Goal: Task Accomplishment & Management: Manage account settings

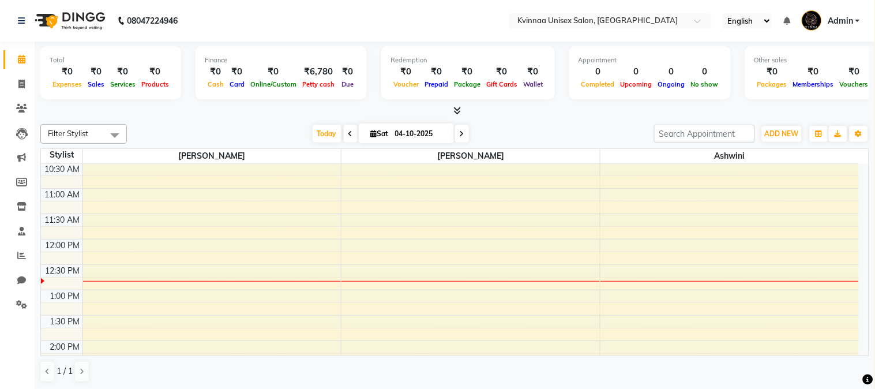
scroll to position [128, 0]
click at [90, 280] on div at bounding box center [212, 280] width 258 height 1
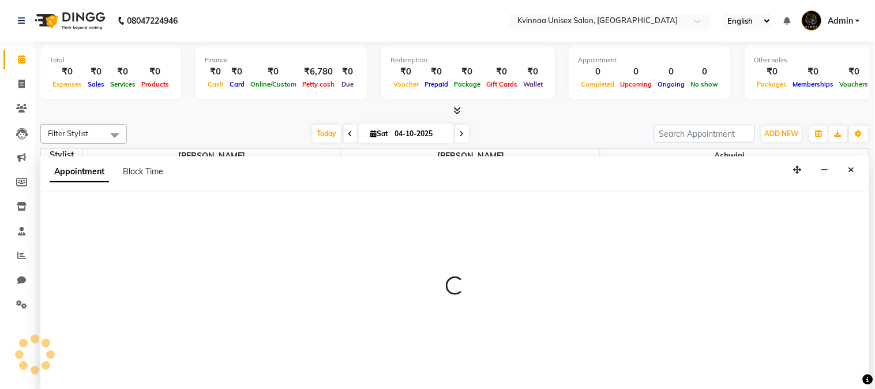
select select "8149"
select select "tentative"
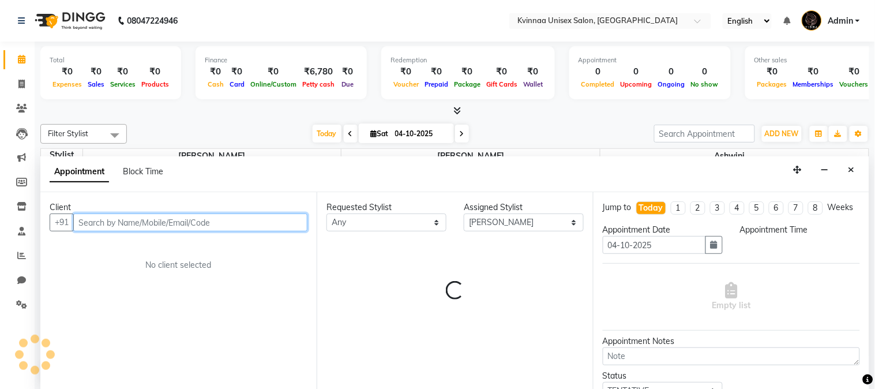
select select "765"
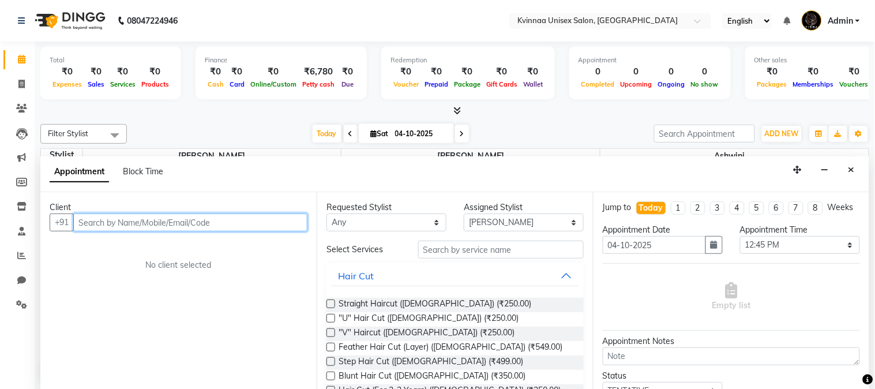
click at [125, 223] on input "text" at bounding box center [190, 222] width 234 height 18
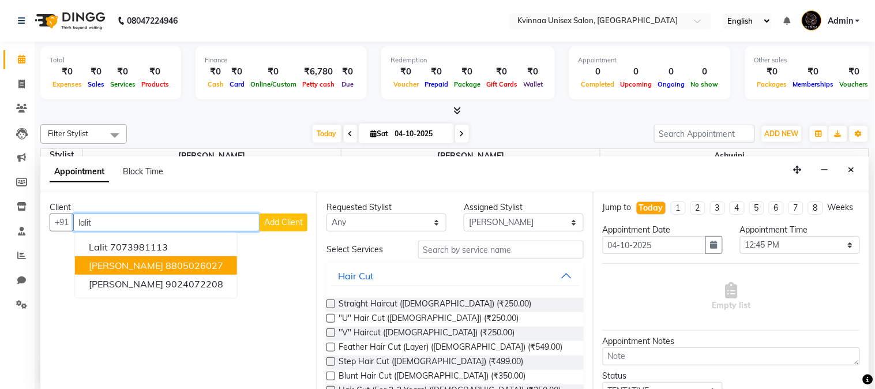
click at [182, 264] on ngb-highlight "8805026027" at bounding box center [195, 266] width 58 height 12
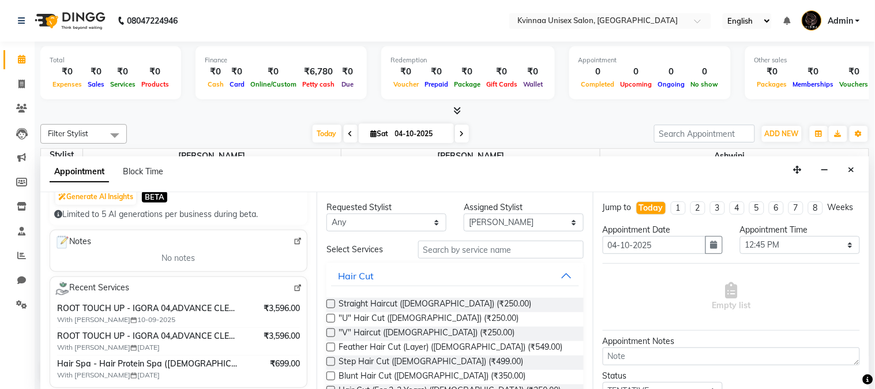
type input "8805026027"
click at [499, 250] on input "text" at bounding box center [501, 250] width 166 height 18
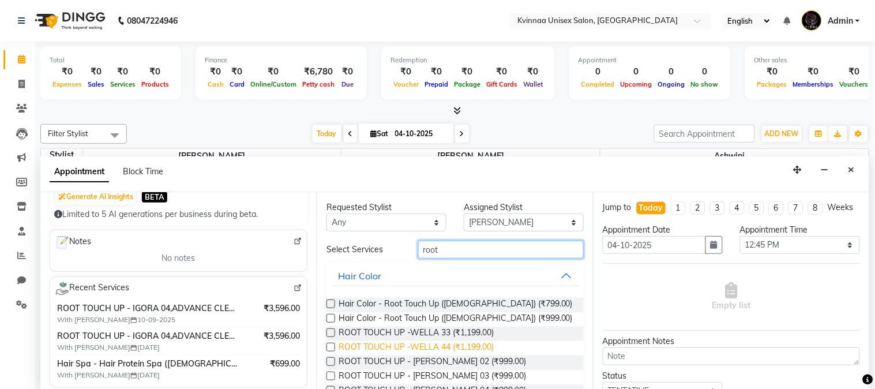
scroll to position [64, 0]
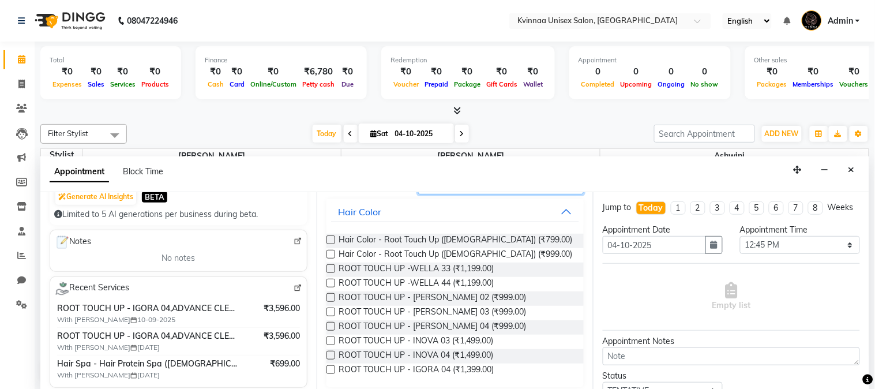
type input "root"
click at [329, 367] on label at bounding box center [331, 369] width 9 height 9
click at [329, 367] on input "checkbox" at bounding box center [330, 370] width 7 height 7
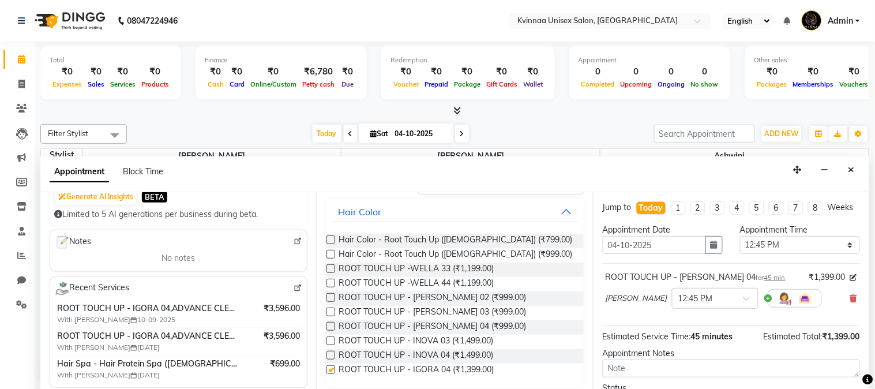
click at [329, 367] on label at bounding box center [331, 369] width 9 height 9
click at [329, 367] on input "checkbox" at bounding box center [330, 370] width 7 height 7
click at [329, 367] on label at bounding box center [331, 369] width 9 height 9
click at [329, 367] on input "checkbox" at bounding box center [330, 370] width 7 height 7
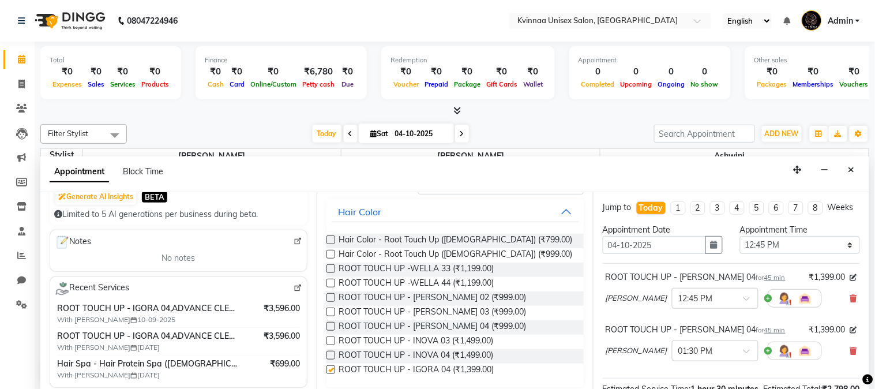
checkbox input "false"
click at [850, 355] on icon at bounding box center [853, 351] width 7 height 8
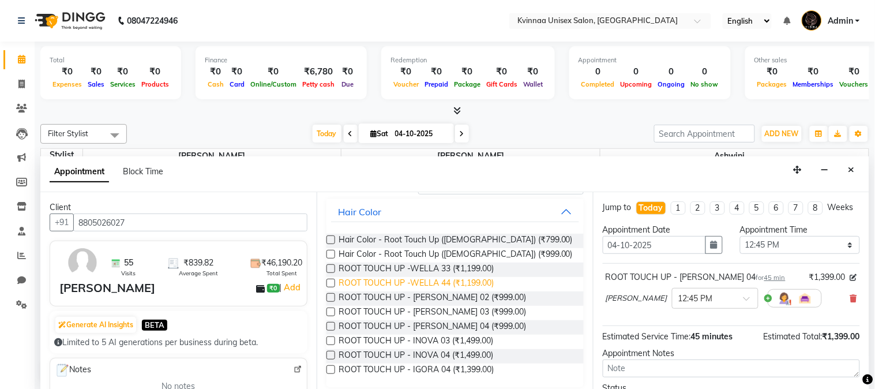
scroll to position [0, 0]
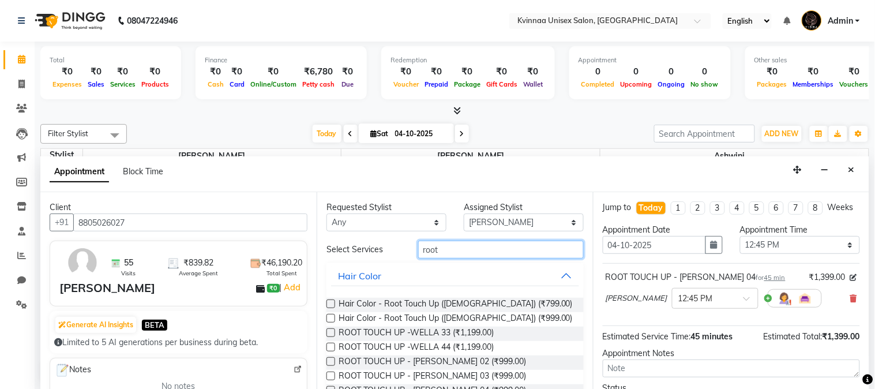
click at [456, 252] on input "root" at bounding box center [501, 250] width 166 height 18
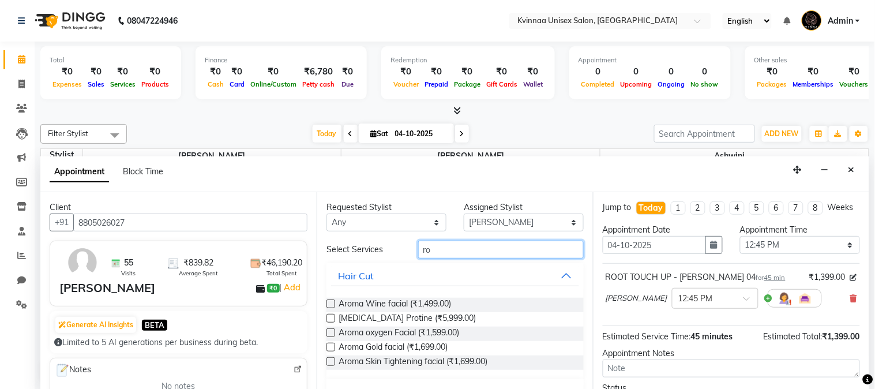
type input "r"
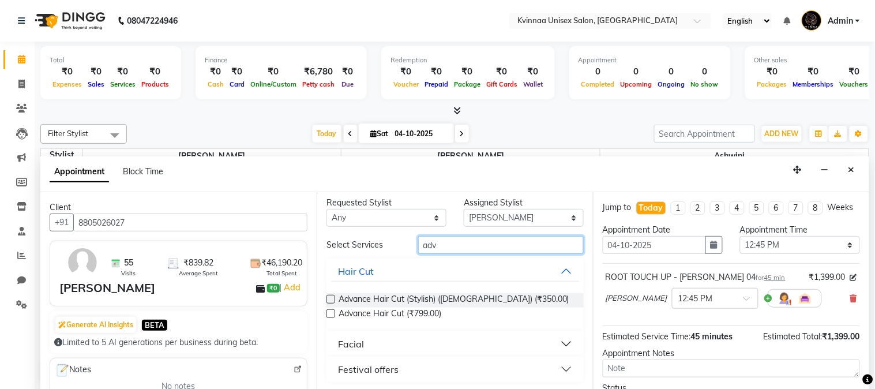
scroll to position [6, 0]
type input "adv"
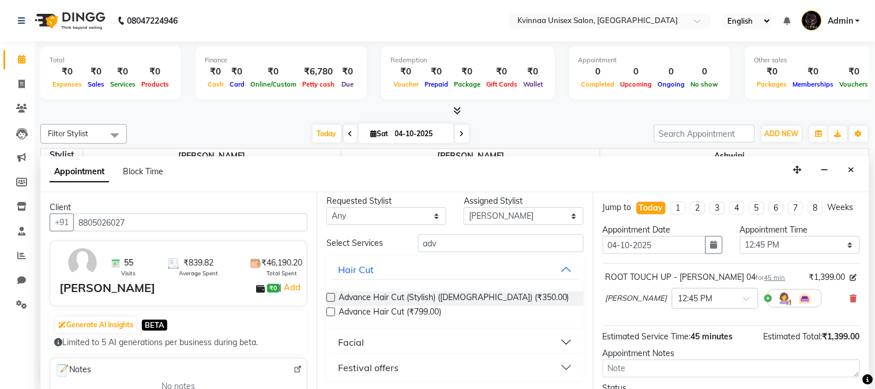
click at [558, 342] on button "Facial" at bounding box center [455, 342] width 248 height 21
click at [555, 343] on button "Facial" at bounding box center [455, 342] width 248 height 21
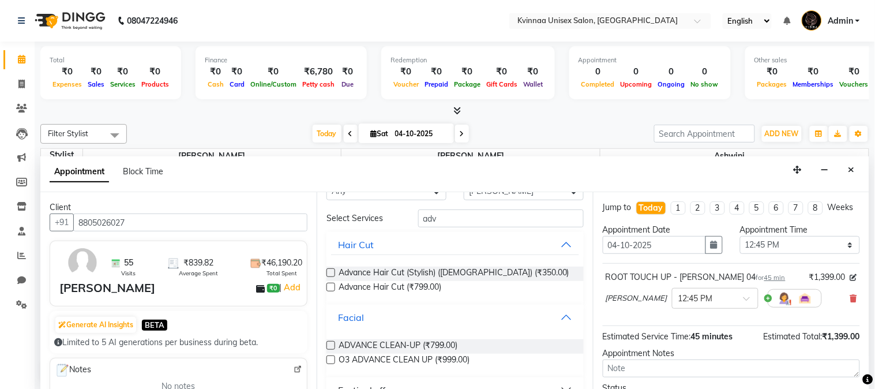
scroll to position [53, 0]
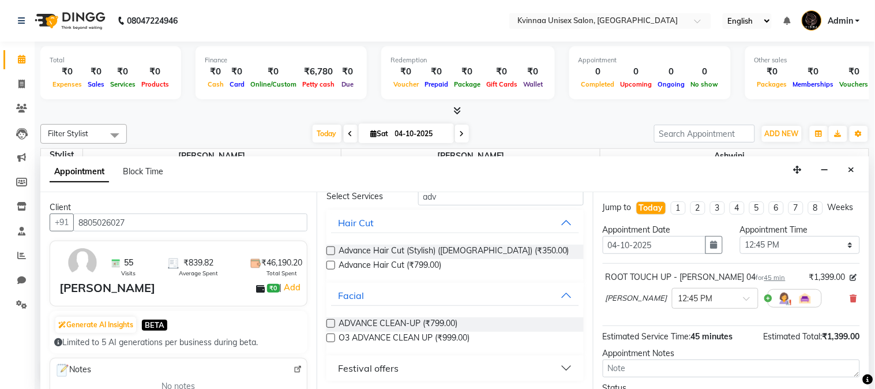
click at [332, 321] on label at bounding box center [331, 323] width 9 height 9
click at [332, 321] on input "checkbox" at bounding box center [330, 324] width 7 height 7
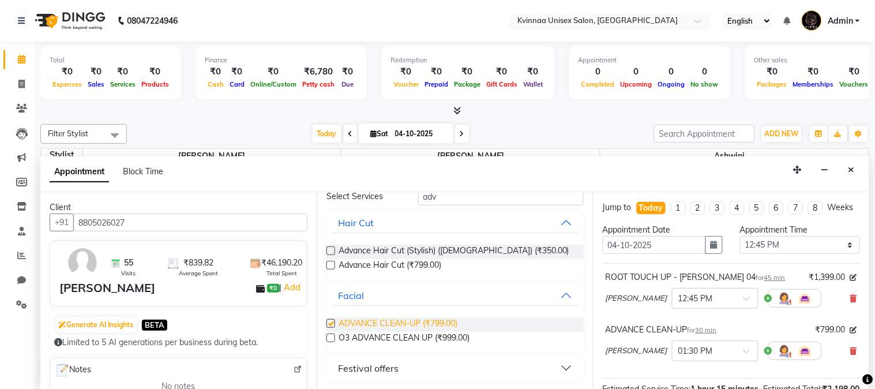
checkbox input "false"
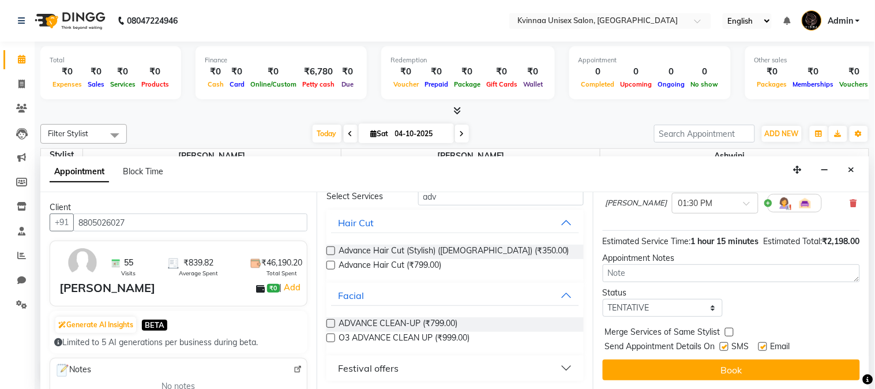
scroll to position [170, 0]
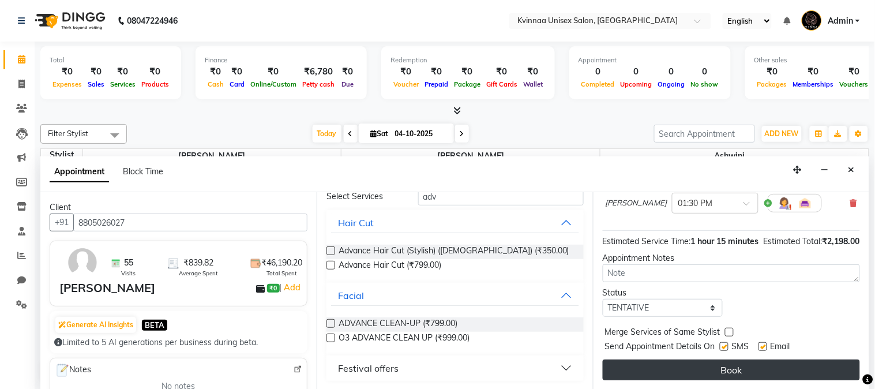
click at [748, 367] on button "Book" at bounding box center [731, 369] width 257 height 21
click at [748, 367] on div "Book" at bounding box center [731, 369] width 257 height 21
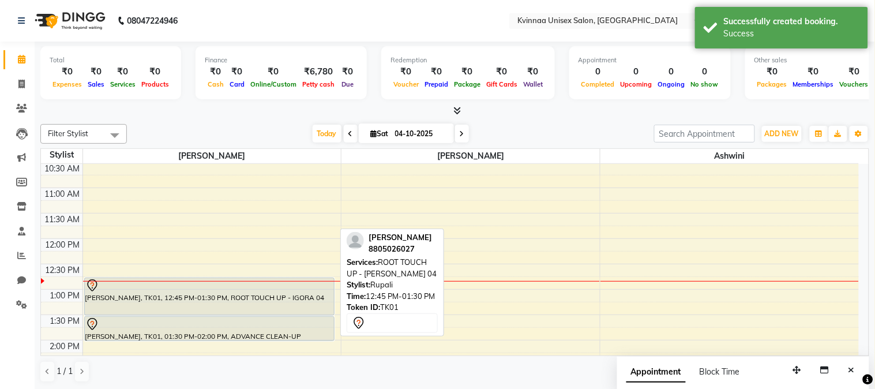
click at [287, 306] on div "[PERSON_NAME], TK01, 12:45 PM-01:30 PM, ROOT TOUCH UP - IGORA 04" at bounding box center [209, 296] width 249 height 37
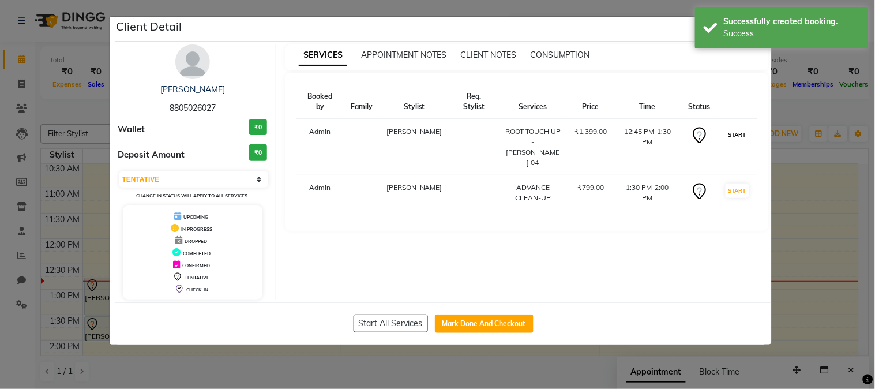
click at [740, 127] on button "START" at bounding box center [738, 134] width 24 height 14
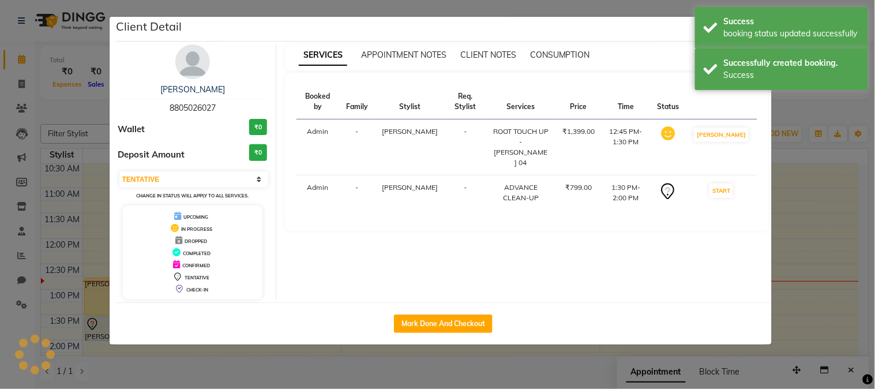
select select "select"
click at [17, 90] on ngb-modal-window "Client Detail [PERSON_NAME] 8805026027 Wallet ₹0 Deposit Amount ₹0 Select IN SE…" at bounding box center [437, 194] width 875 height 389
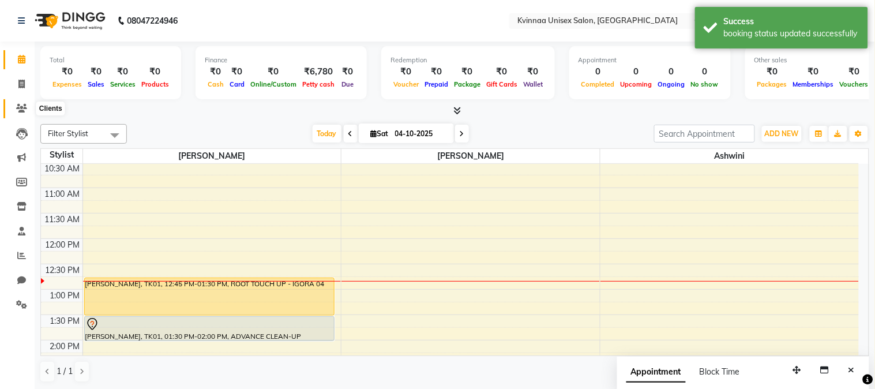
click at [22, 110] on icon at bounding box center [21, 108] width 11 height 9
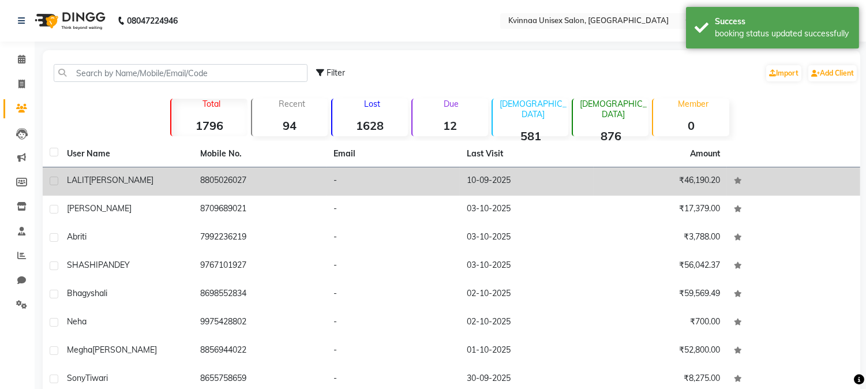
click at [142, 171] on td "[PERSON_NAME]" at bounding box center [126, 181] width 133 height 28
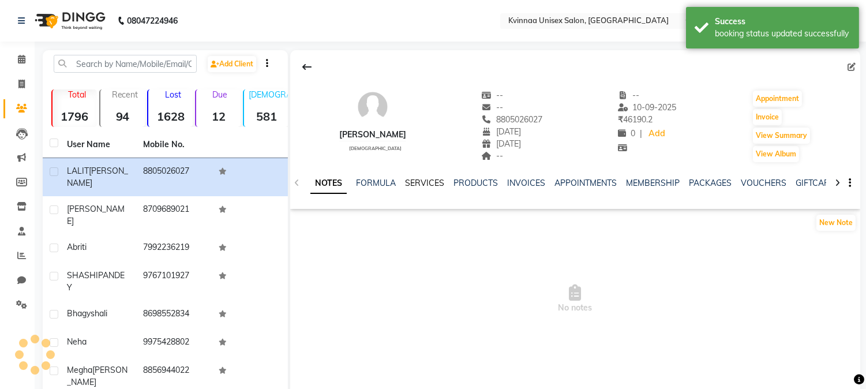
click at [416, 181] on link "SERVICES" at bounding box center [424, 183] width 39 height 10
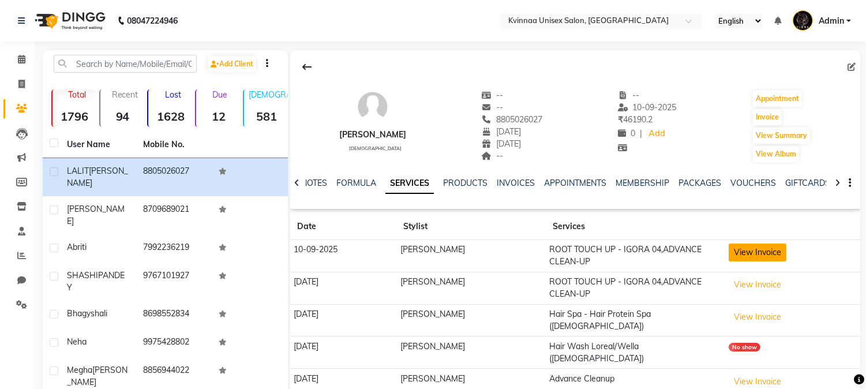
click at [754, 251] on button "View Invoice" at bounding box center [758, 252] width 58 height 18
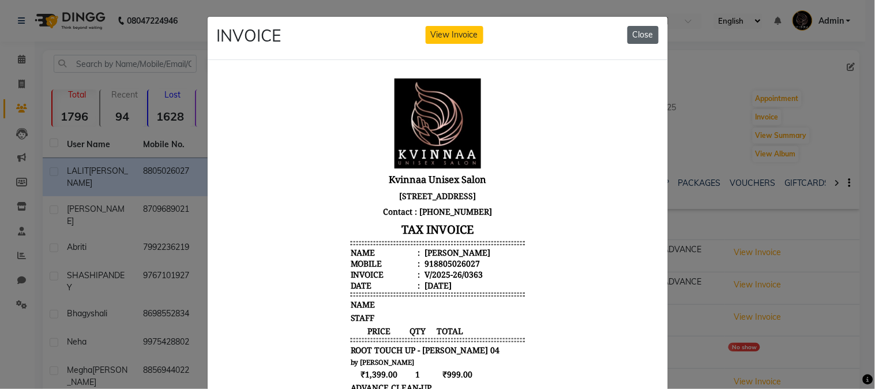
click at [642, 31] on button "Close" at bounding box center [643, 35] width 31 height 18
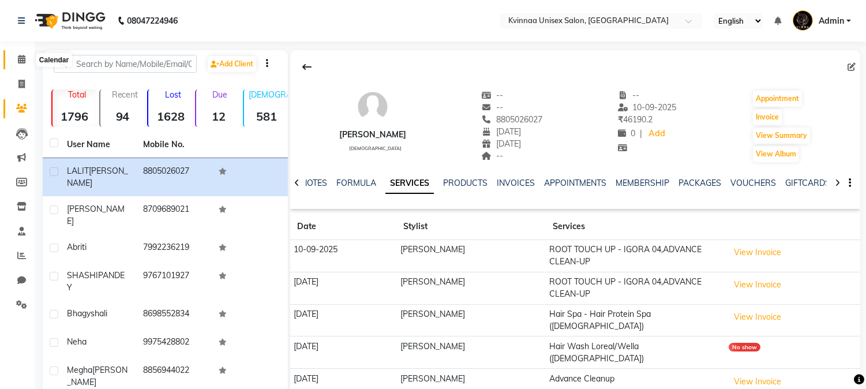
click at [19, 60] on icon at bounding box center [21, 59] width 7 height 9
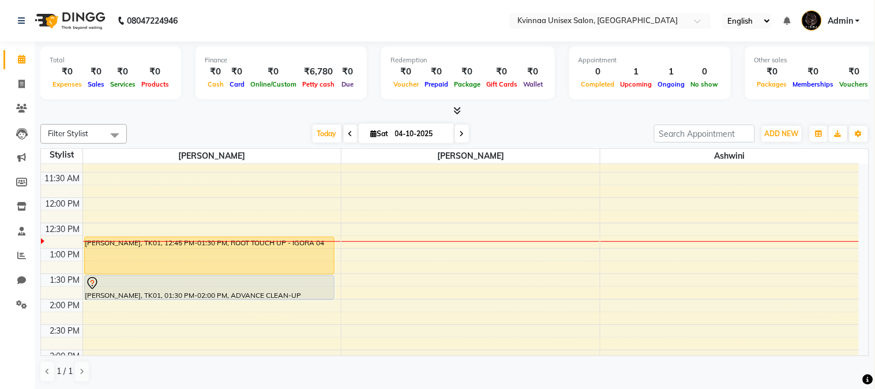
scroll to position [128, 0]
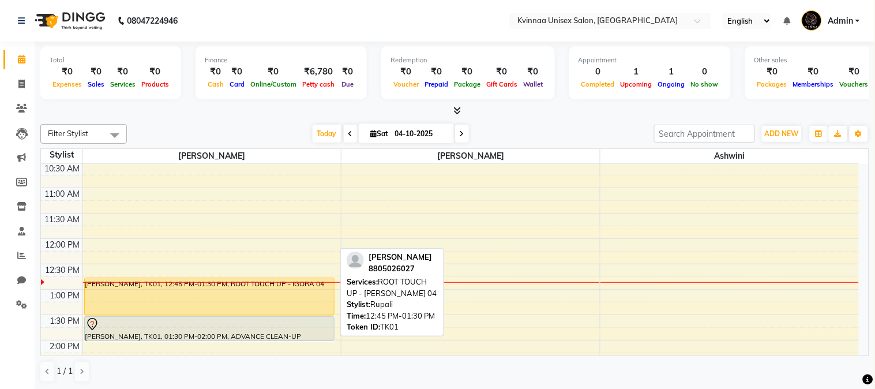
click at [195, 292] on div "[PERSON_NAME], TK01, 12:45 PM-01:30 PM, ROOT TOUCH UP - IGORA 04" at bounding box center [209, 296] width 249 height 37
click at [284, 301] on div "[PERSON_NAME], TK01, 12:45 PM-01:30 PM, ROOT TOUCH UP - IGORA 04" at bounding box center [209, 296] width 249 height 37
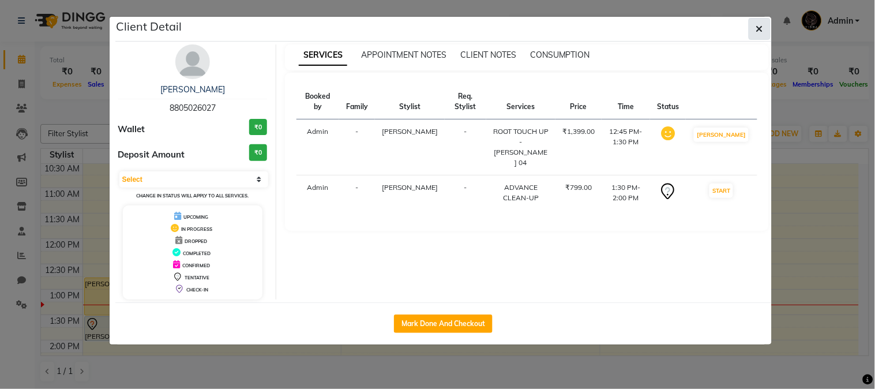
click at [762, 27] on icon "button" at bounding box center [759, 28] width 7 height 9
